Goal: Information Seeking & Learning: Learn about a topic

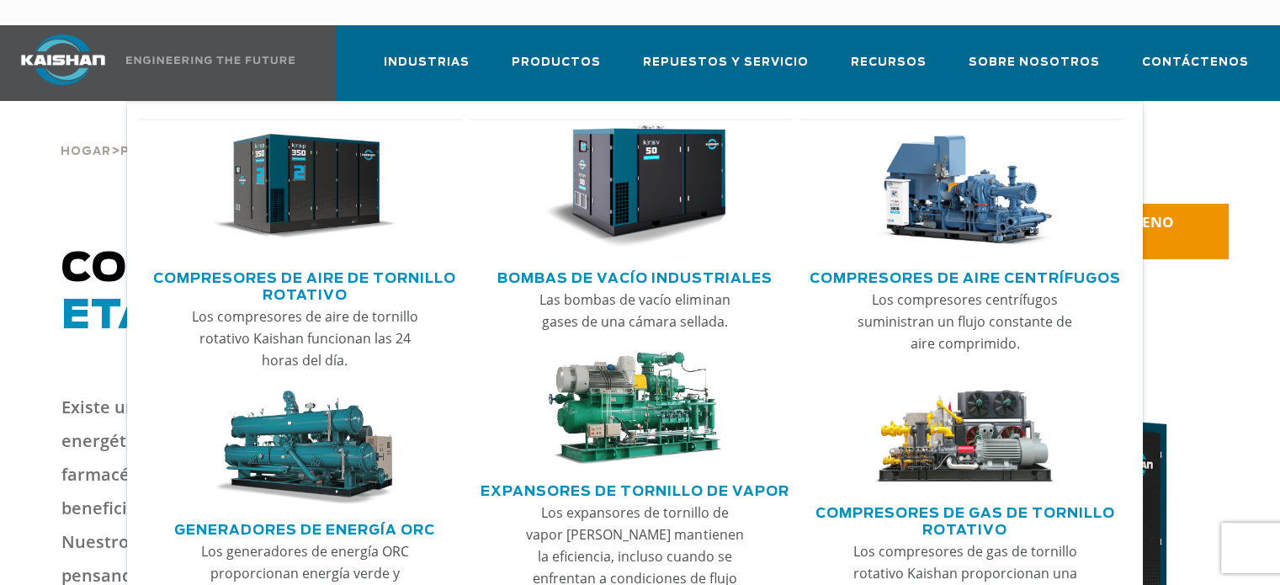
click at [272, 194] on img "Menú principal" at bounding box center [304, 186] width 183 height 123
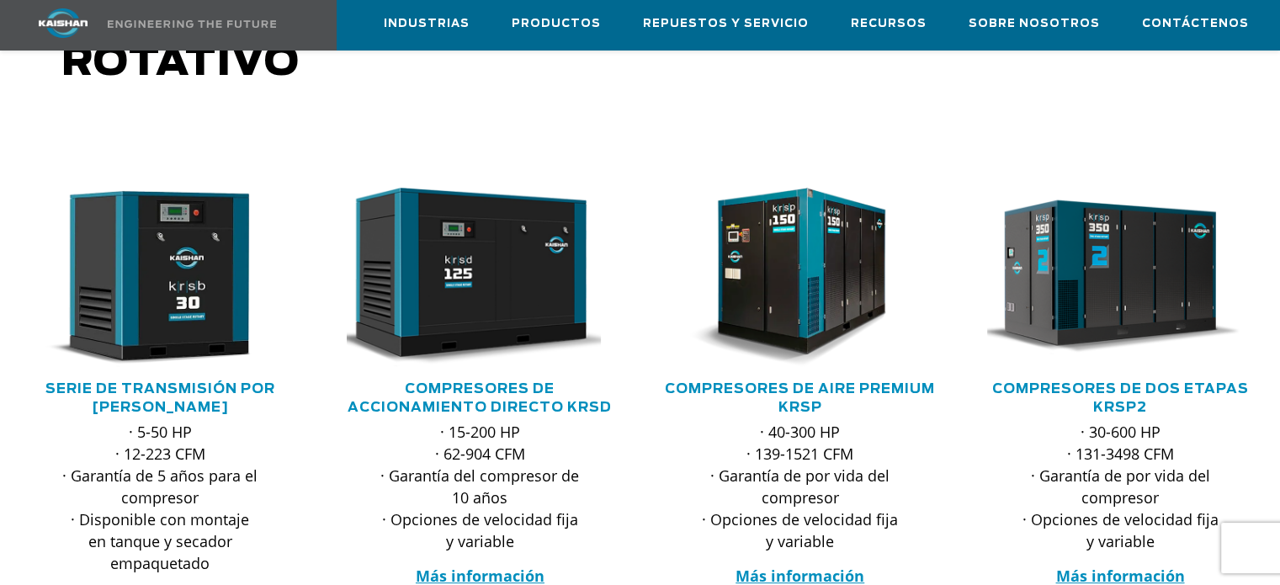
scroll to position [258, 0]
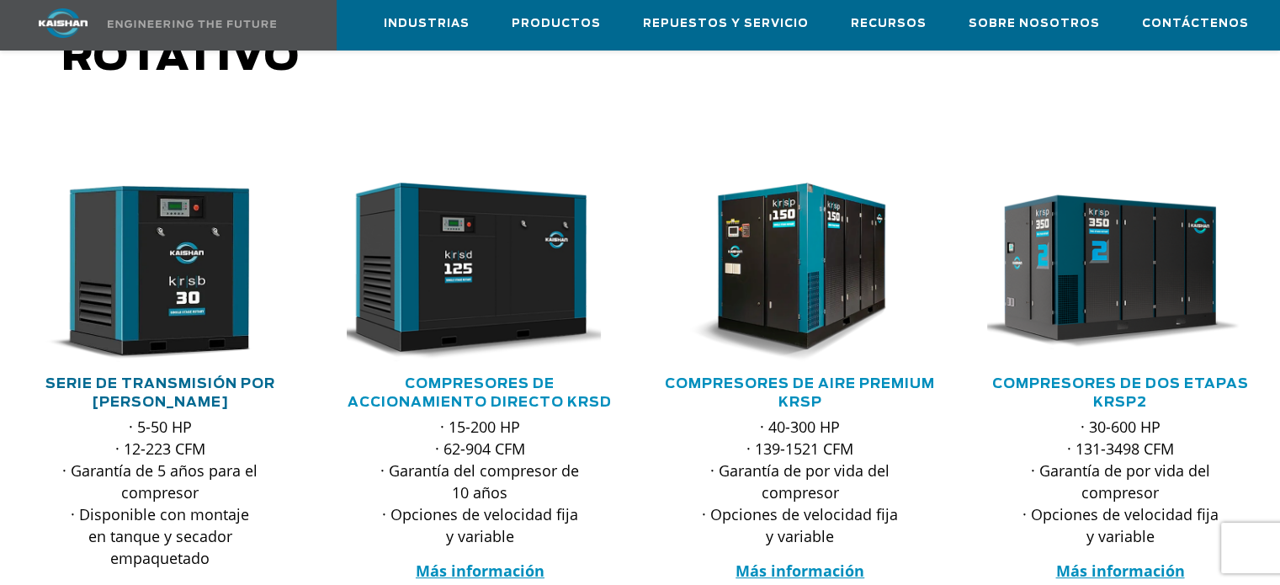
click at [135, 377] on font "Serie de transmisión por correa KRSB" at bounding box center [160, 393] width 230 height 32
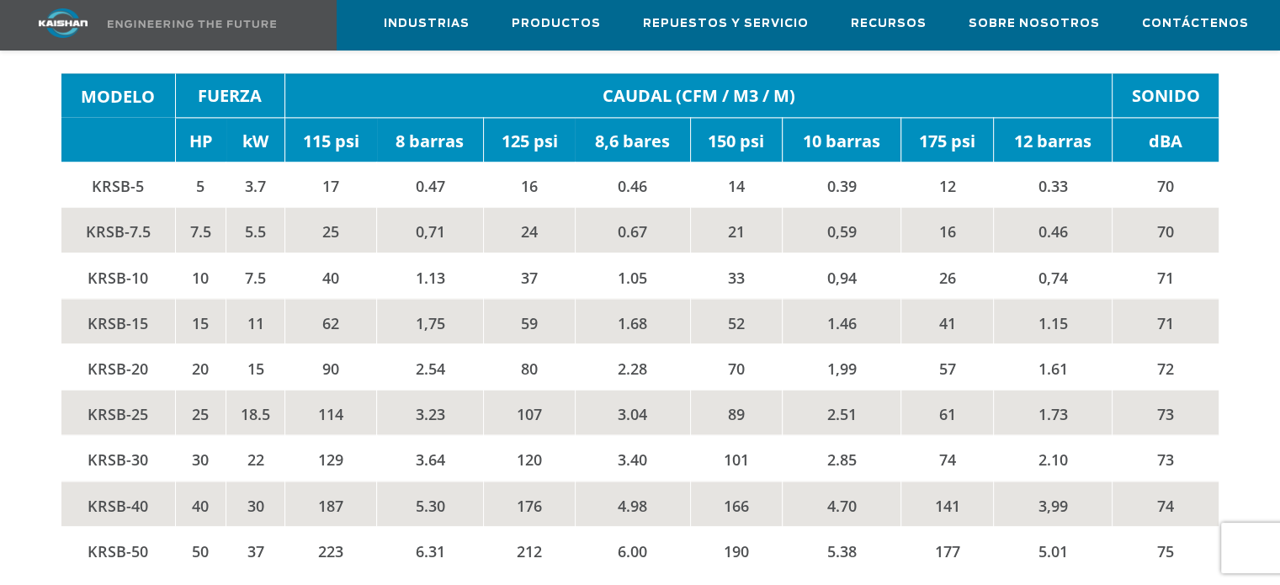
scroll to position [2807, 0]
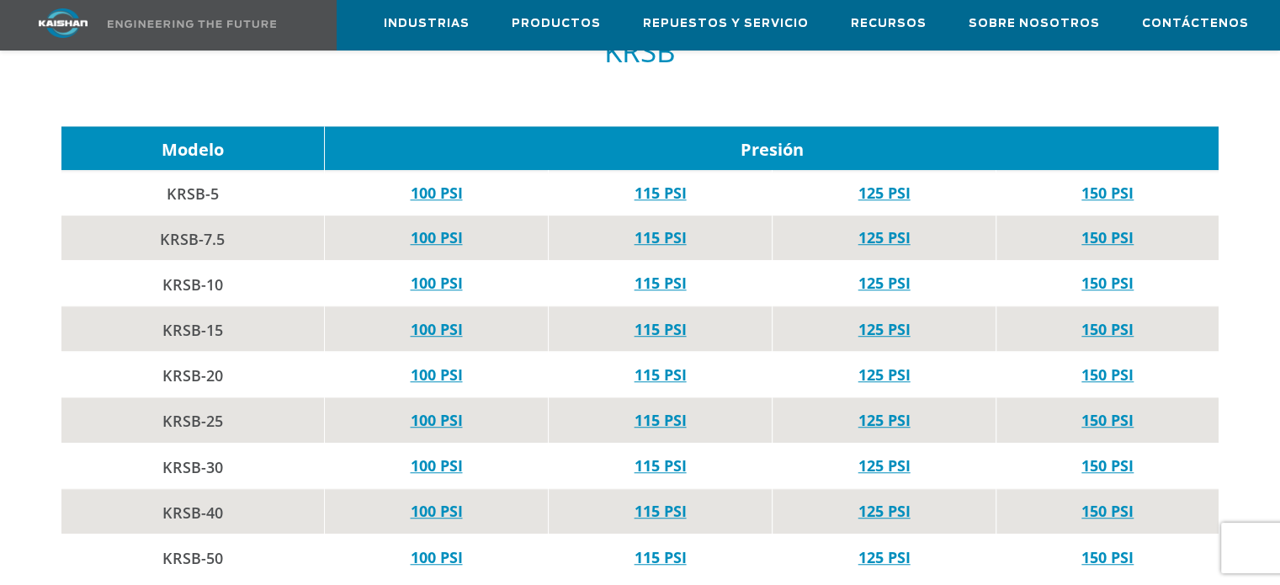
scroll to position [1144, 0]
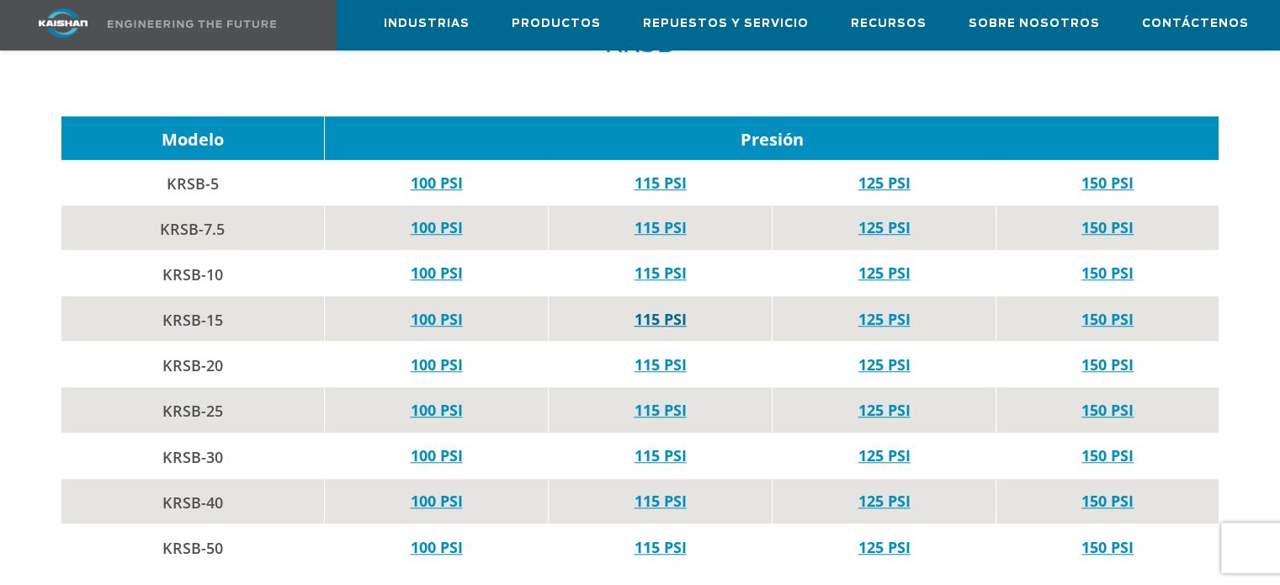
click at [673, 309] on font "115 PSI" at bounding box center [660, 319] width 52 height 20
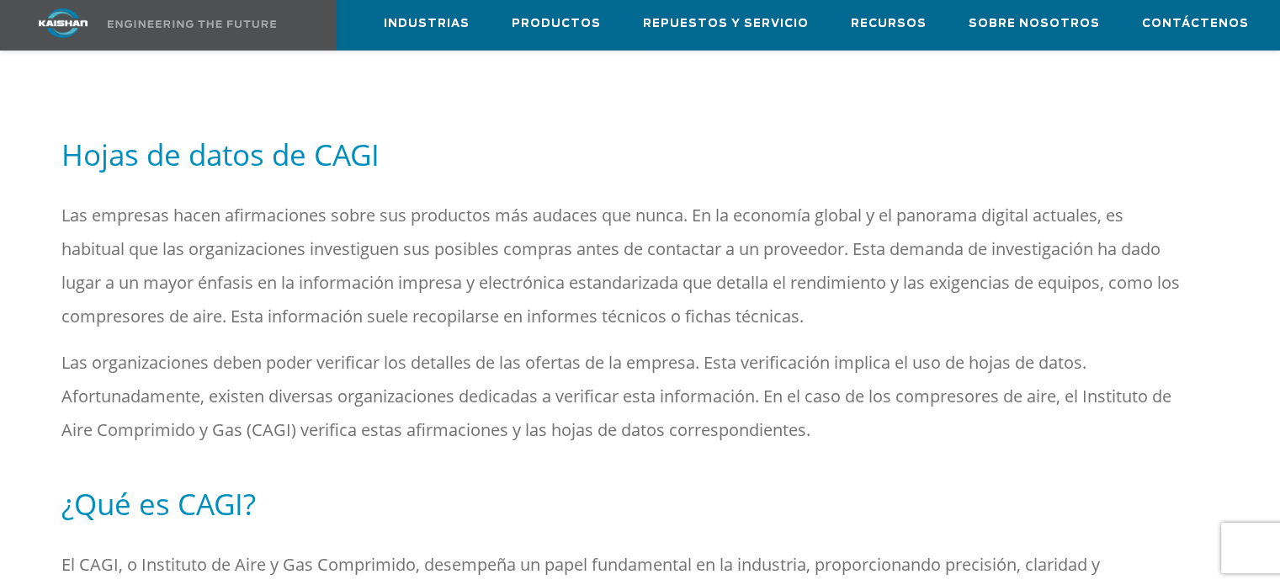
scroll to position [0, 0]
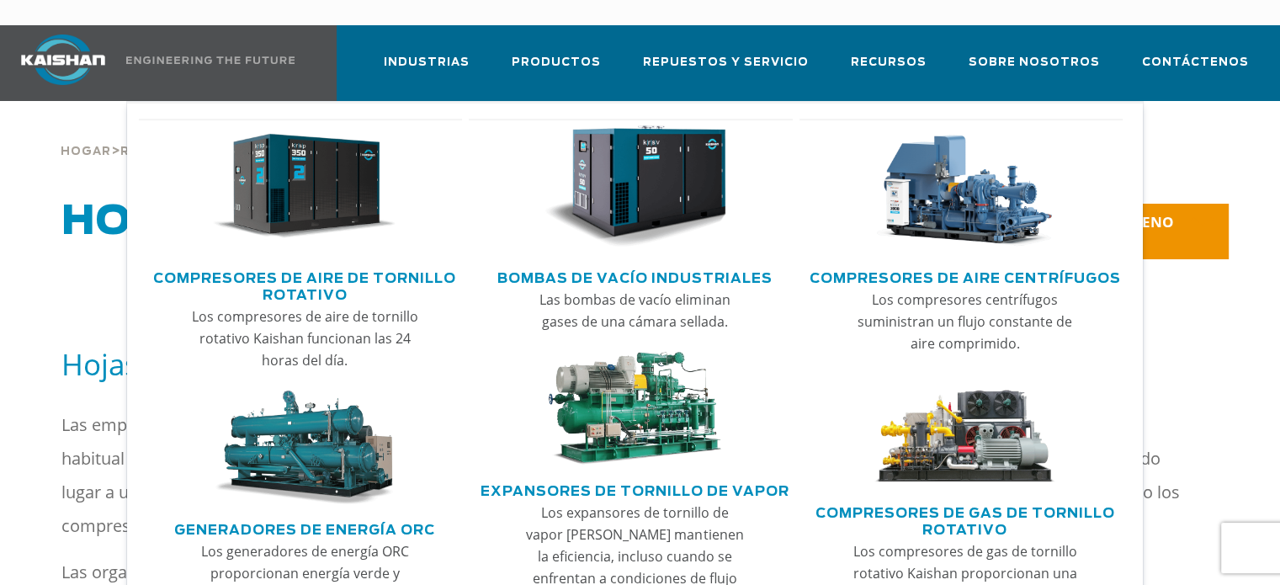
click at [337, 170] on img "Menú principal" at bounding box center [304, 186] width 183 height 123
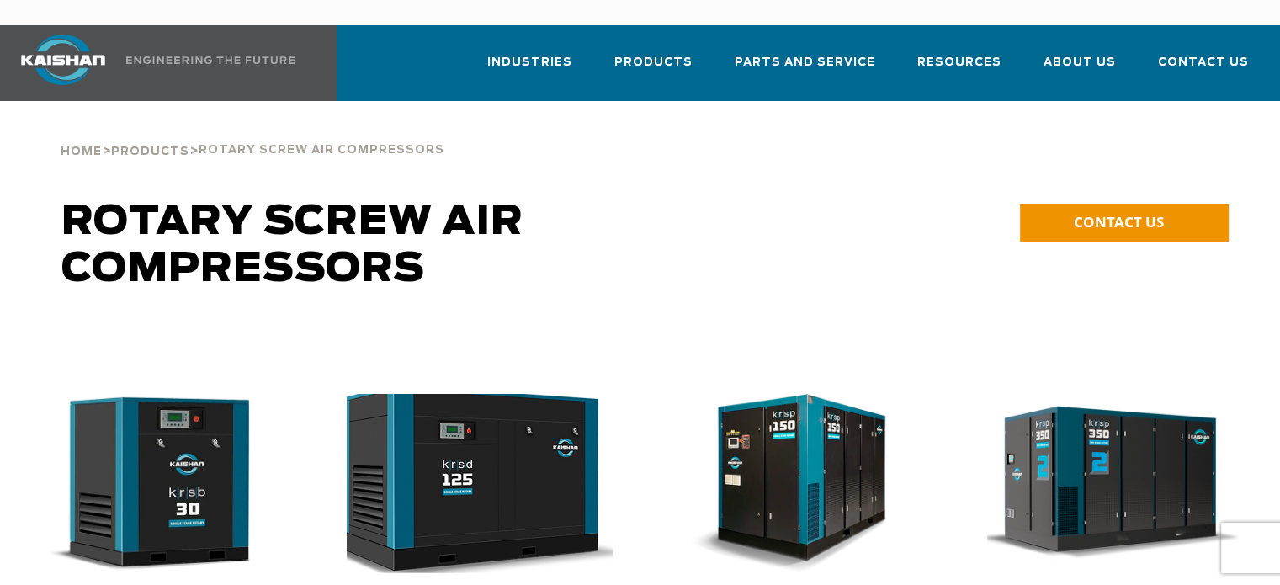
click at [437, 459] on img at bounding box center [467, 483] width 293 height 198
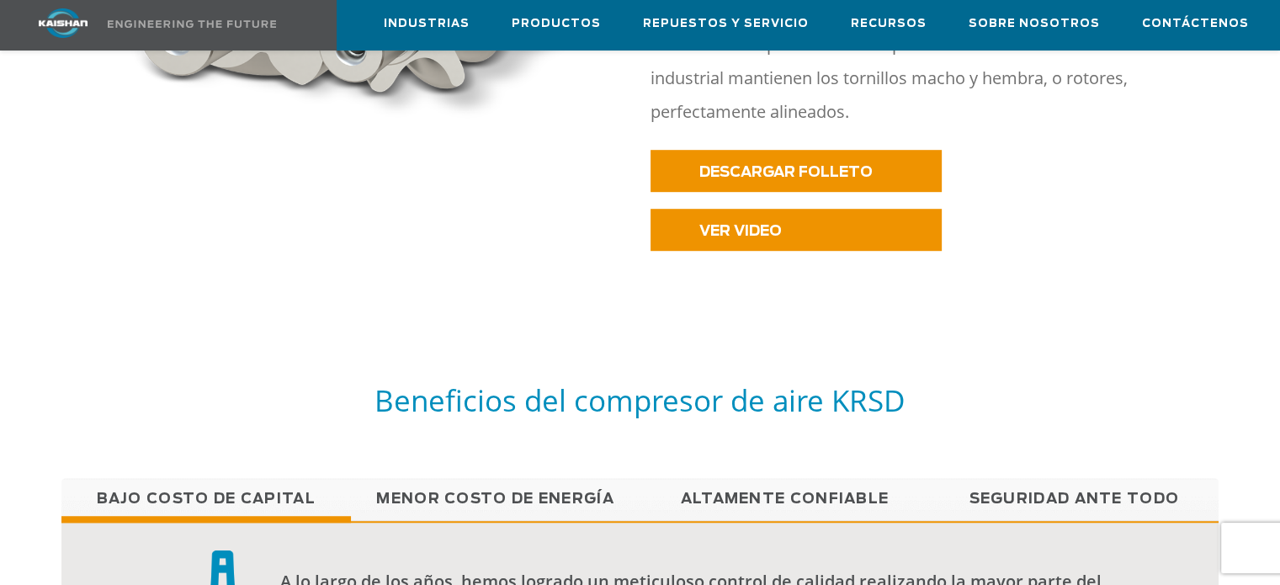
scroll to position [1037, 0]
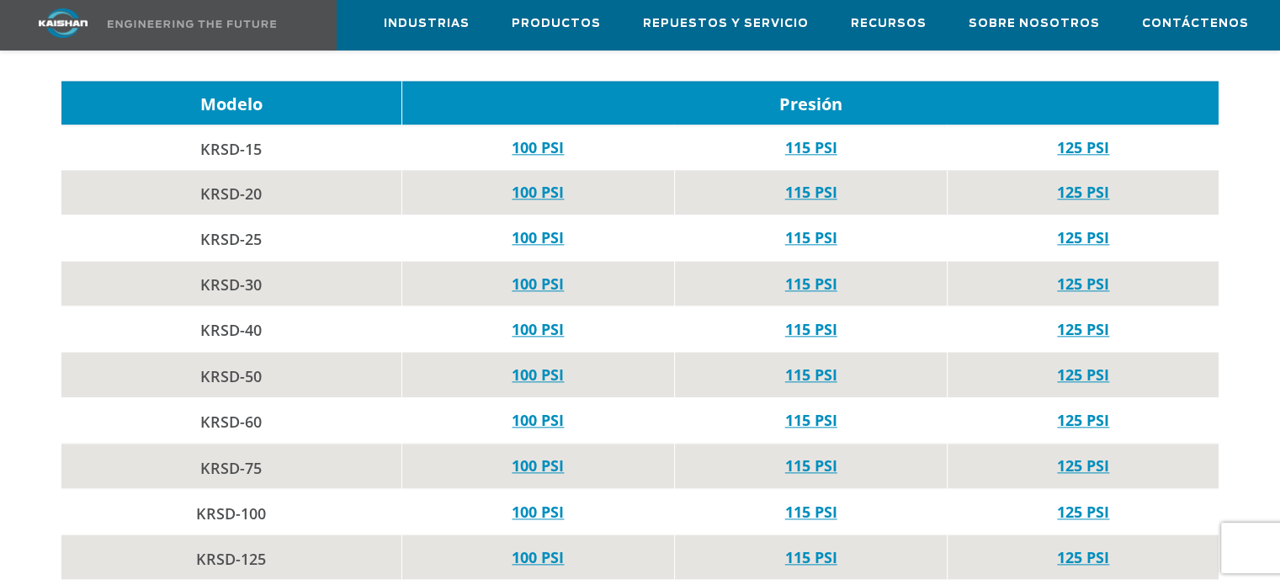
scroll to position [1867, 0]
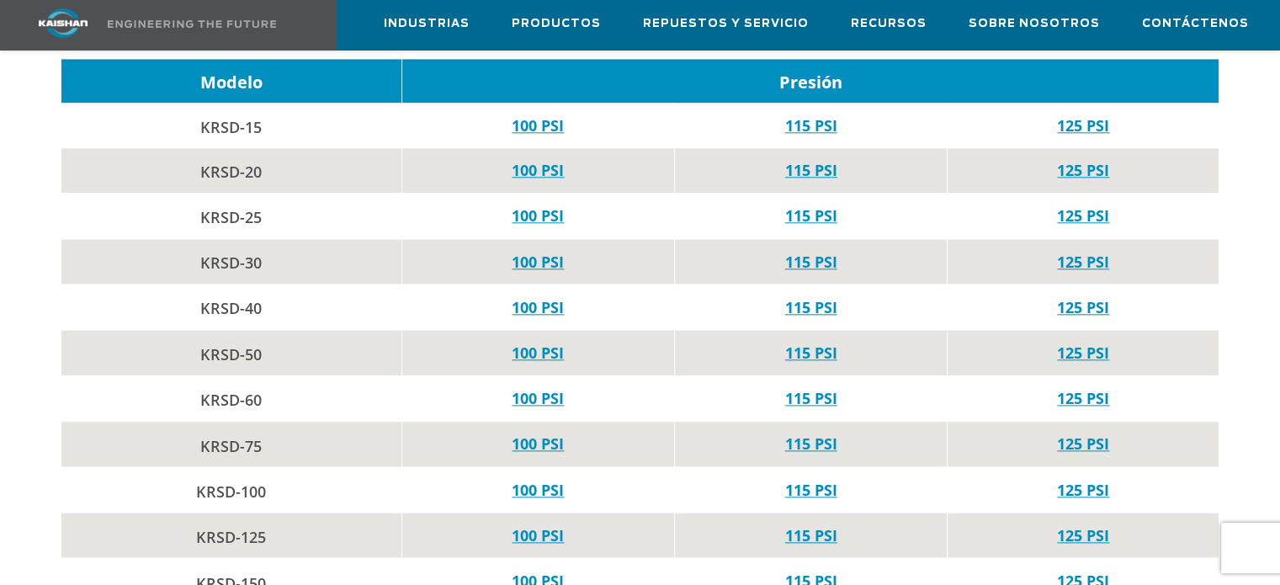
drag, startPoint x: 1289, startPoint y: 30, endPoint x: 1291, endPoint y: 147, distance: 117.0
click at [807, 115] on font "115 PSI" at bounding box center [811, 125] width 52 height 20
